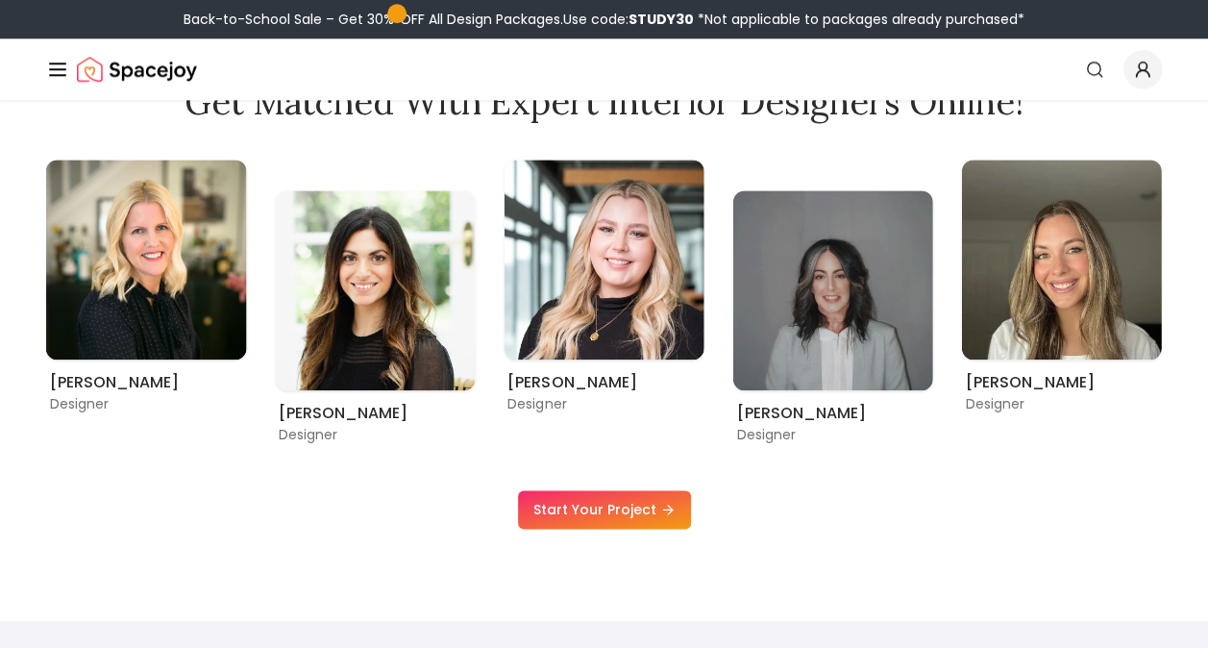
scroll to position [577, 0]
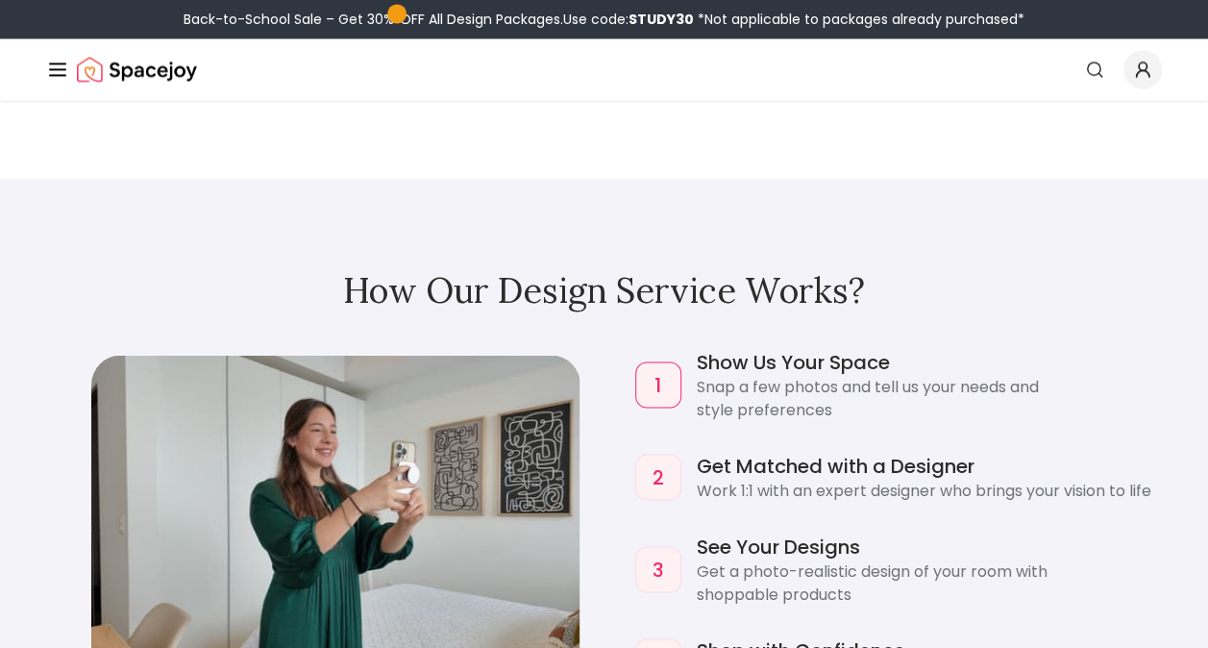
scroll to position [1538, 0]
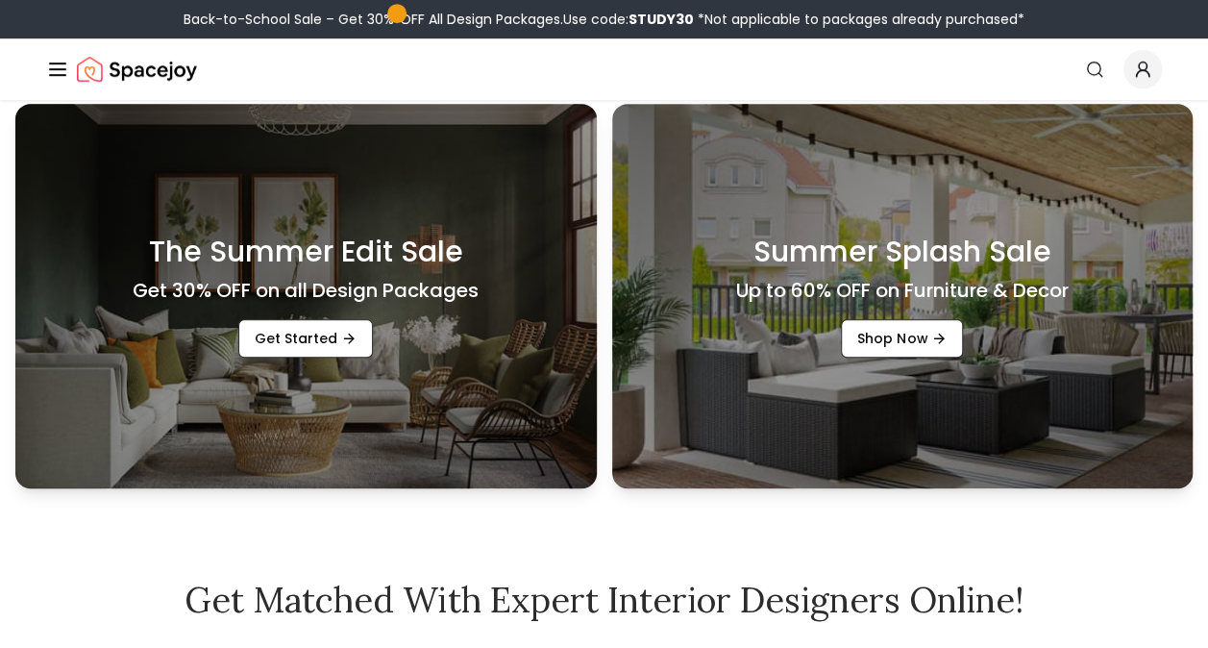
scroll to position [480, 0]
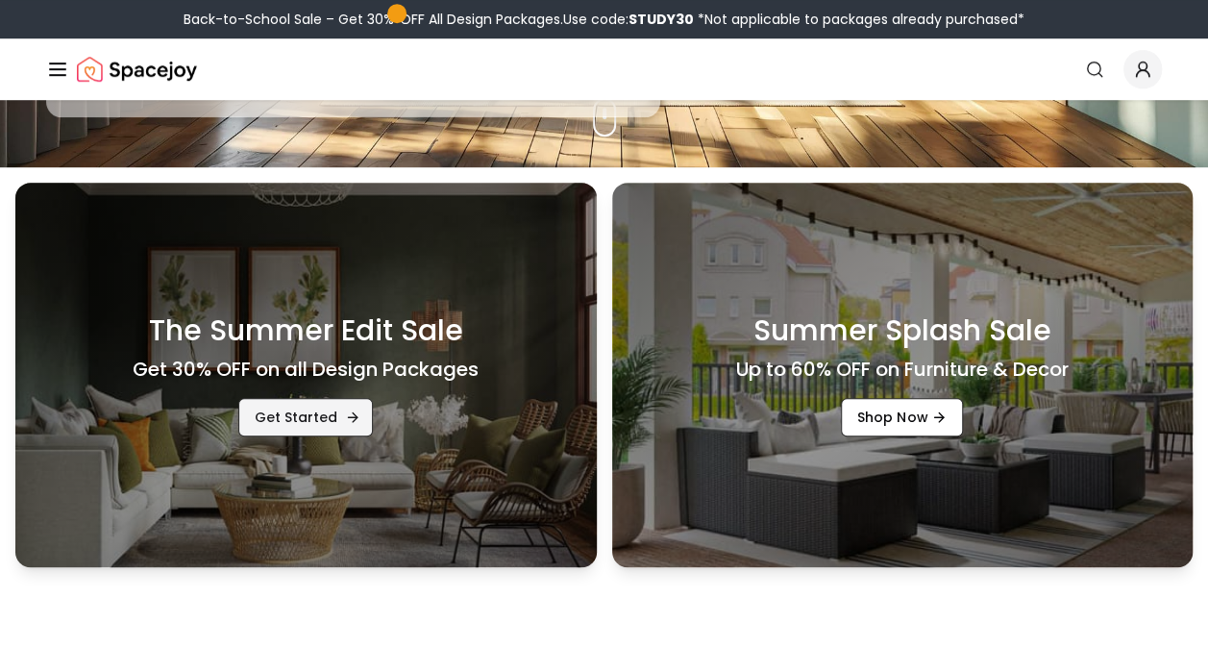
click at [278, 417] on link "Get Started" at bounding box center [305, 417] width 135 height 38
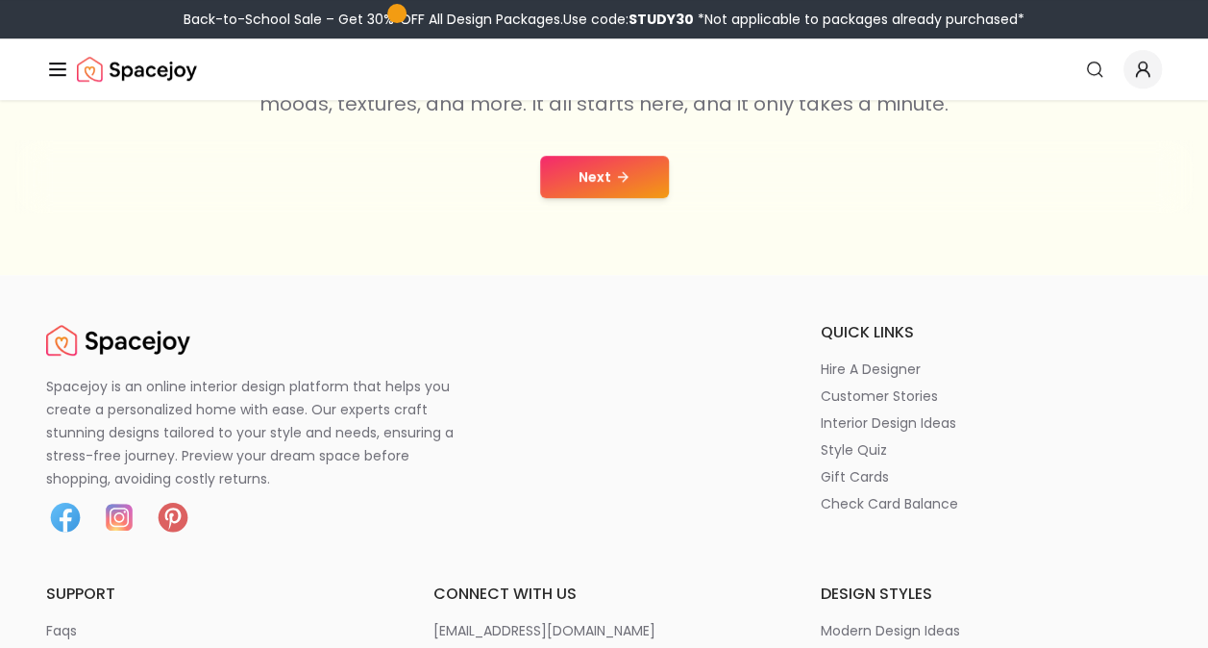
scroll to position [288, 0]
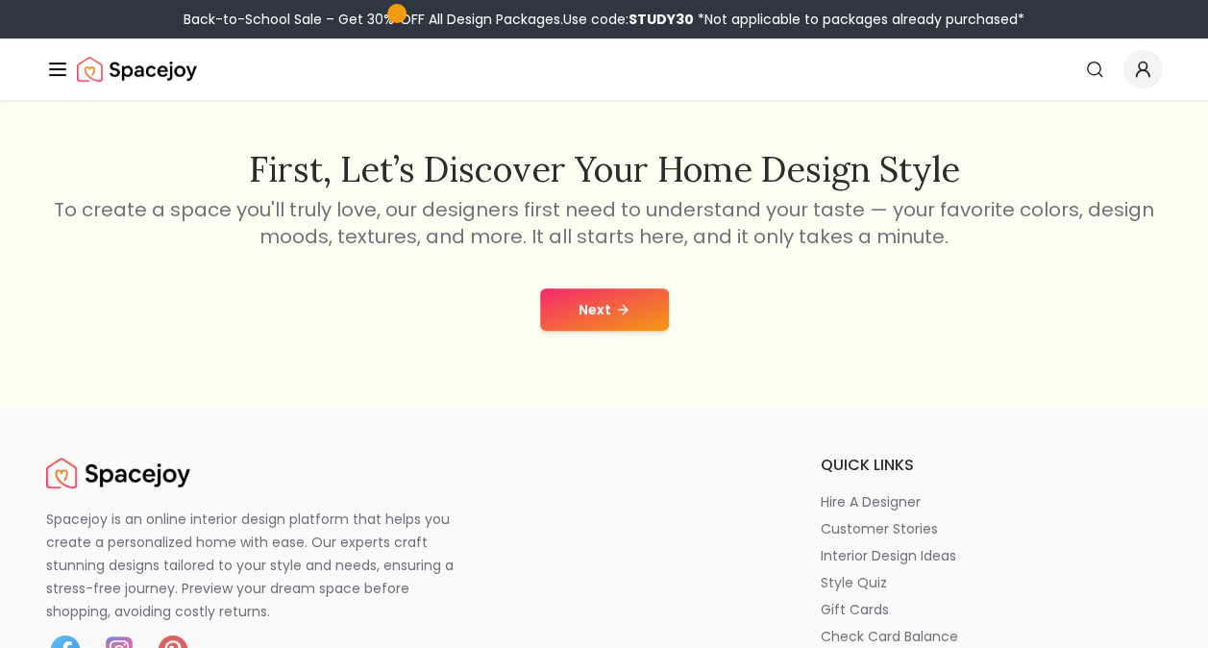
click at [606, 311] on button "Next" at bounding box center [604, 309] width 129 height 42
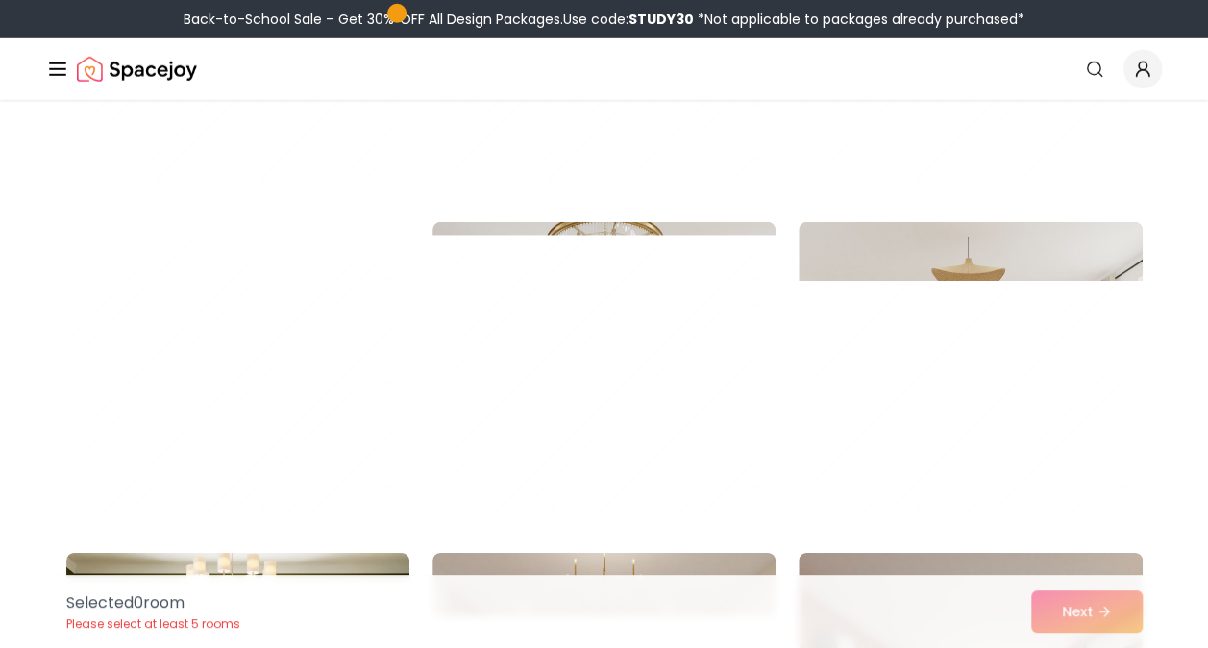
scroll to position [9706, 0]
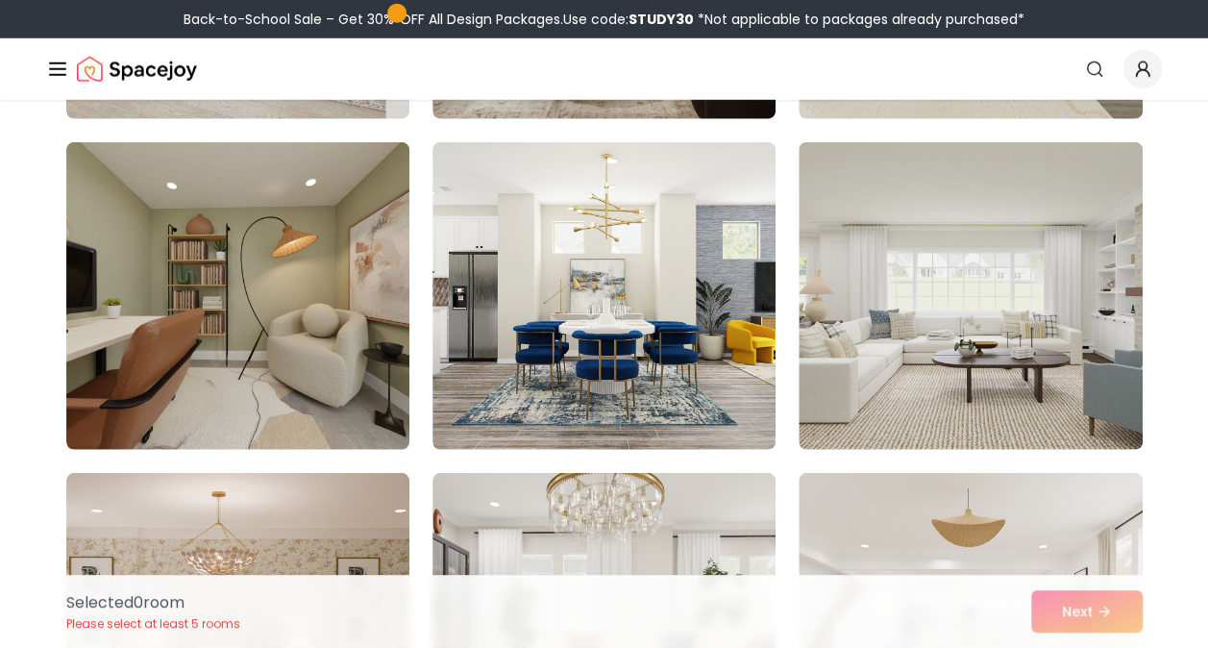
click at [1069, 608] on div "Selected 0 room Please select at least 5 rooms Next" at bounding box center [604, 611] width 1107 height 73
click at [1078, 606] on div "Selected 0 room Please select at least 5 rooms Next" at bounding box center [604, 611] width 1107 height 73
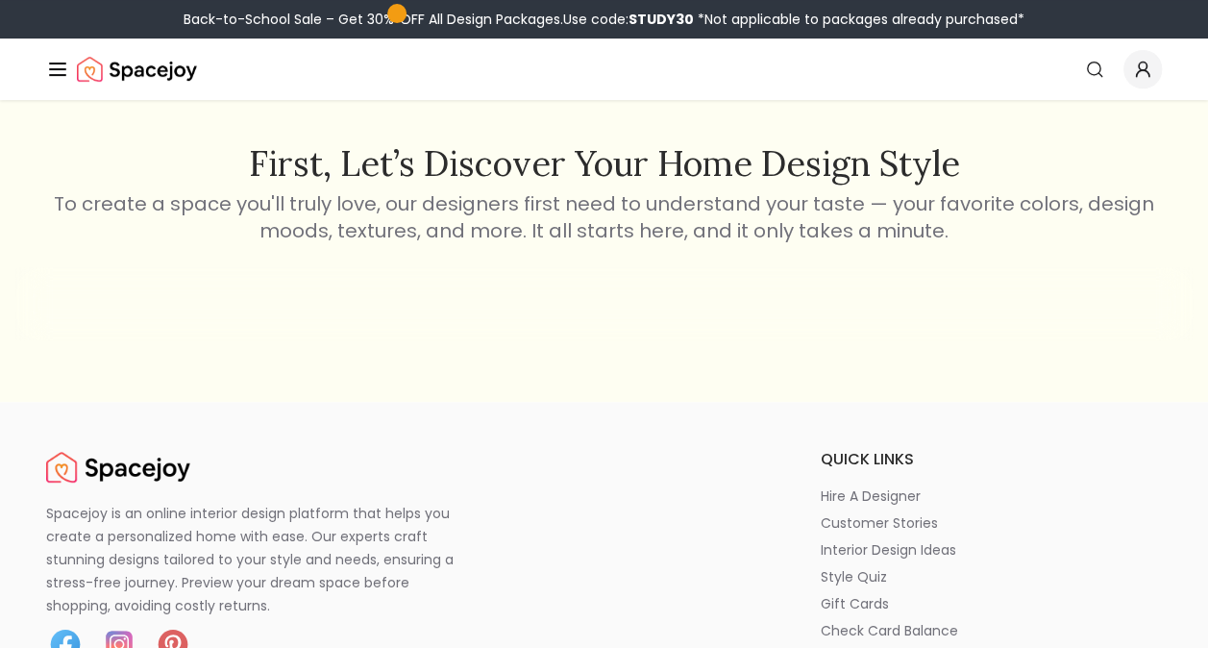
scroll to position [288, 0]
